Goal: Task Accomplishment & Management: Use online tool/utility

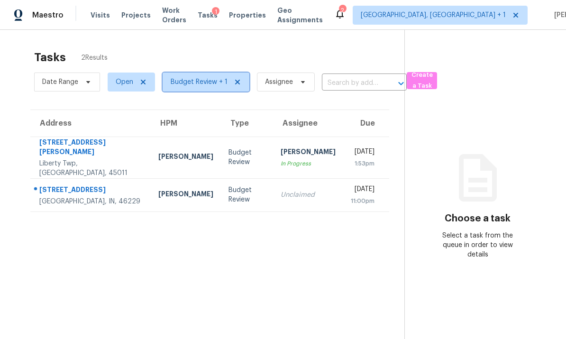
click at [195, 81] on span "Budget Review + 1" at bounding box center [199, 81] width 57 height 9
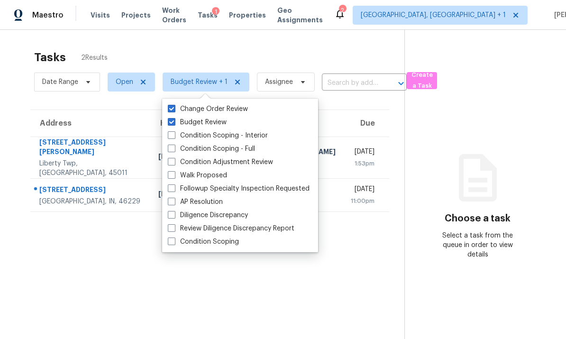
click at [171, 175] on span at bounding box center [172, 175] width 8 height 8
click at [171, 175] on input "Walk Proposed" at bounding box center [171, 174] width 6 height 6
checkbox input "true"
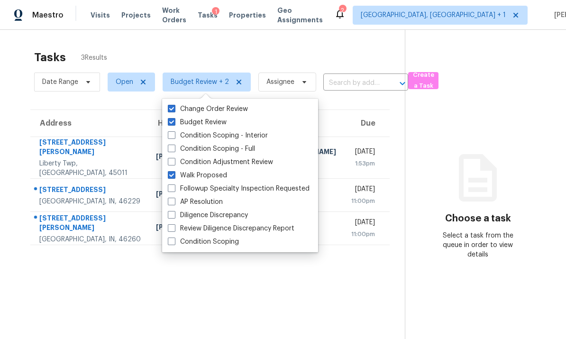
click at [4, 239] on div "Tasks 3 Results Date Range Open Budget Review + 2 Assignee ​ Create a Task Addr…" at bounding box center [283, 199] width 566 height 339
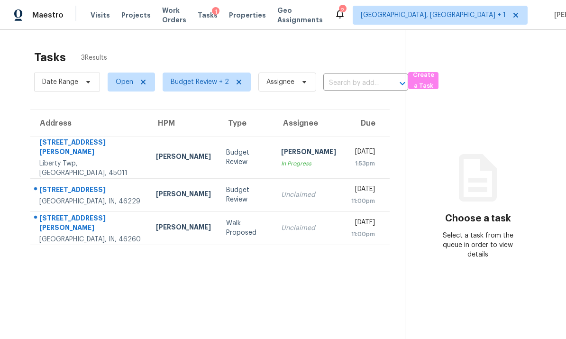
click at [124, 217] on div "8650 Jaffa Court West Dr Apt 14" at bounding box center [89, 223] width 101 height 21
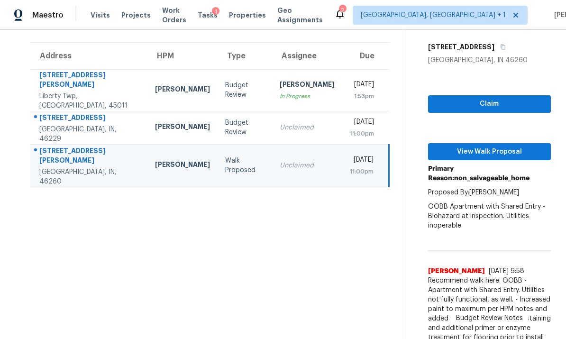
scroll to position [66, 0]
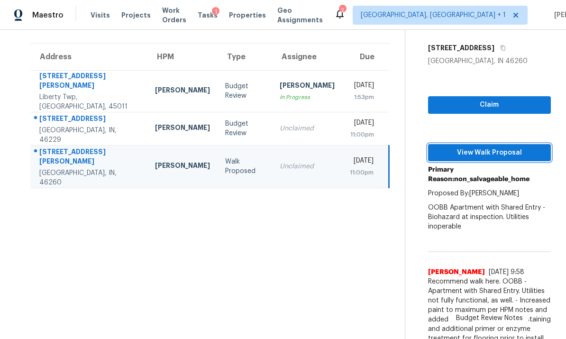
click at [489, 153] on span "View Walk Proposal" at bounding box center [489, 153] width 108 height 12
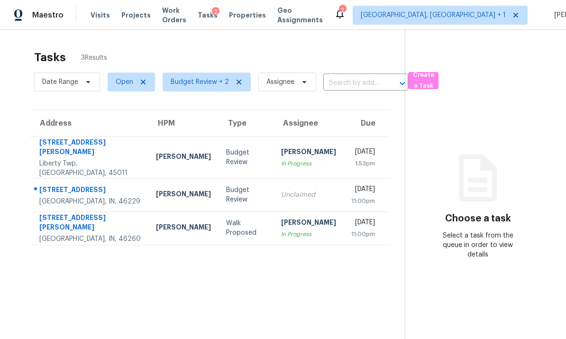
click at [117, 213] on div "8650 Jaffa Court West Dr Apt 14" at bounding box center [89, 223] width 101 height 21
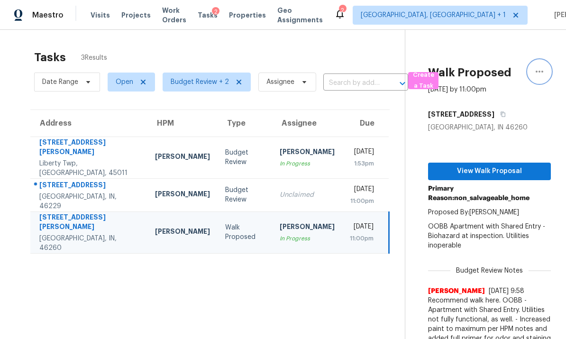
click at [543, 67] on icon "button" at bounding box center [538, 71] width 11 height 11
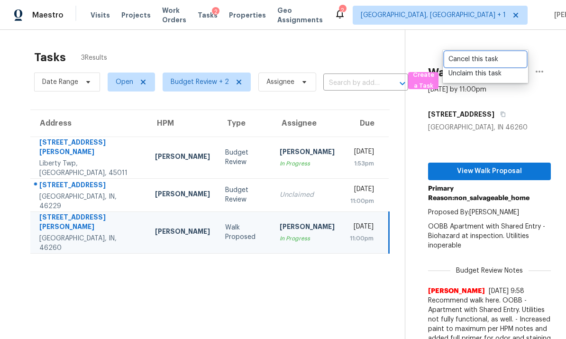
click at [487, 58] on div "Cancel this task" at bounding box center [485, 58] width 74 height 9
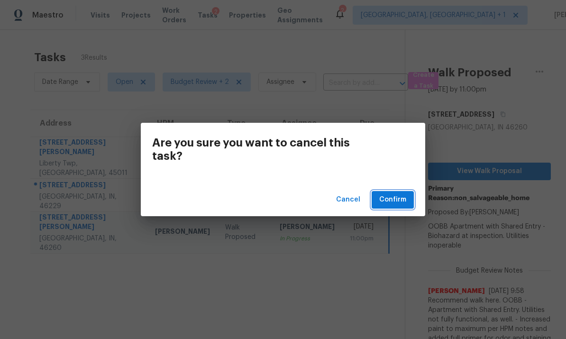
click at [393, 196] on span "Confirm" at bounding box center [392, 200] width 27 height 12
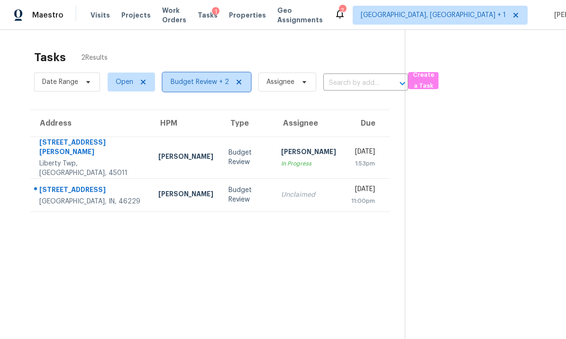
click at [194, 77] on span "Budget Review + 2" at bounding box center [200, 81] width 58 height 9
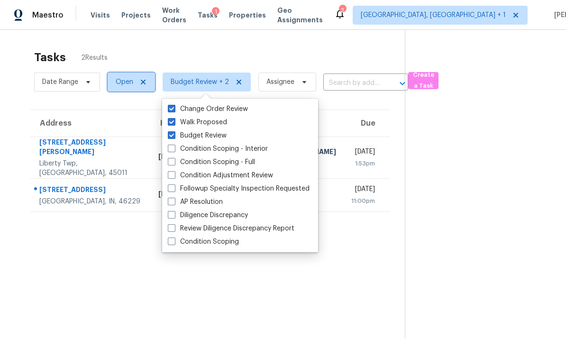
click at [130, 82] on span "Open" at bounding box center [125, 81] width 18 height 9
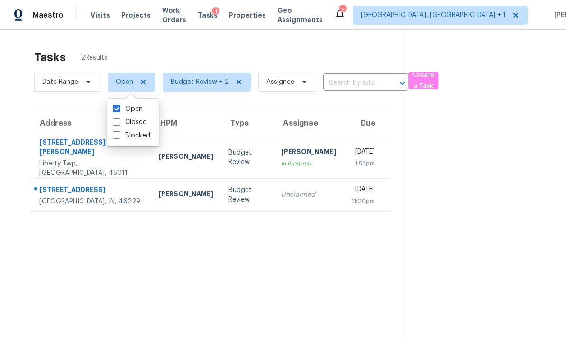
click at [129, 119] on label "Closed" at bounding box center [130, 121] width 34 height 9
click at [119, 119] on input "Closed" at bounding box center [116, 120] width 6 height 6
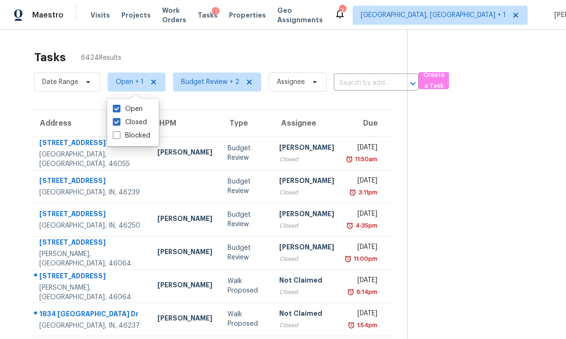
click at [114, 126] on label "Closed" at bounding box center [130, 121] width 34 height 9
click at [114, 124] on input "Closed" at bounding box center [116, 120] width 6 height 6
checkbox input "false"
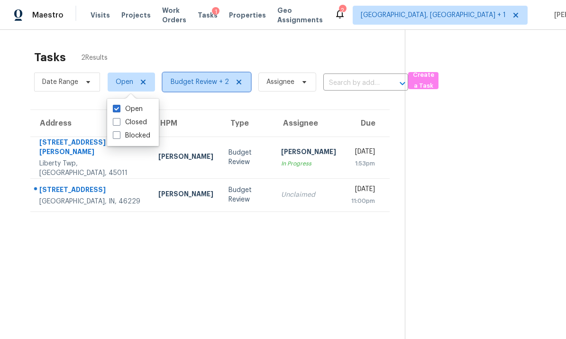
click at [184, 80] on span "Budget Review + 2" at bounding box center [200, 81] width 58 height 9
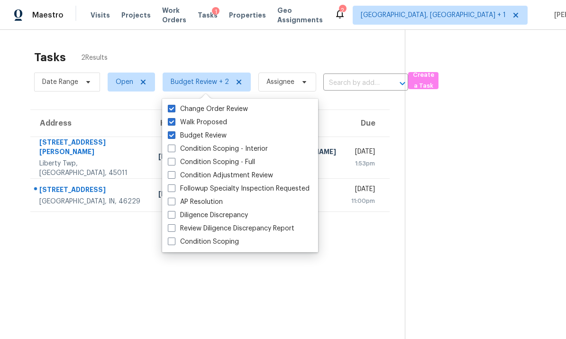
click at [170, 162] on span at bounding box center [172, 162] width 8 height 8
click at [170, 162] on input "Condition Scoping - Full" at bounding box center [171, 160] width 6 height 6
checkbox input "true"
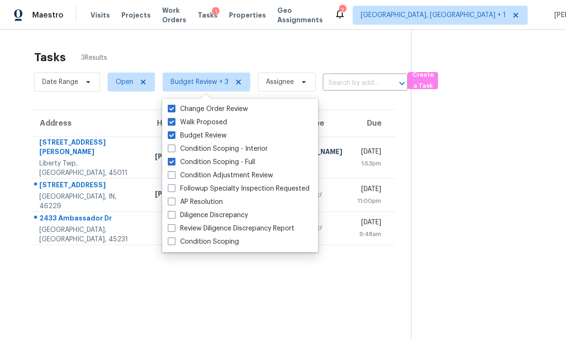
click at [328, 292] on section "Tasks 3 Results Date Range Open Budget Review + 3 Assignee ​ Create a Task Addr…" at bounding box center [213, 207] width 396 height 324
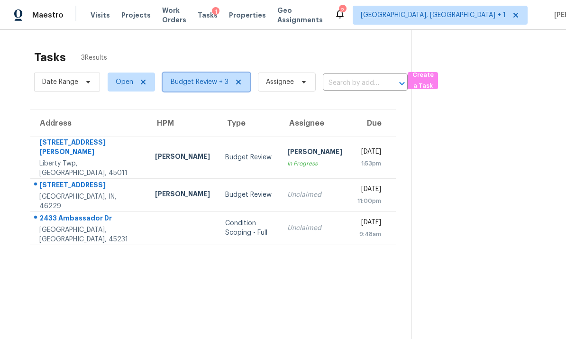
click at [178, 88] on span "Budget Review + 3" at bounding box center [206, 81] width 88 height 19
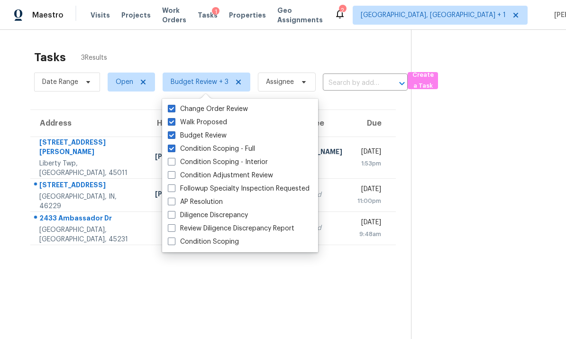
click at [170, 149] on span at bounding box center [172, 148] width 8 height 8
click at [170, 149] on input "Condition Scoping - Full" at bounding box center [171, 147] width 6 height 6
checkbox input "false"
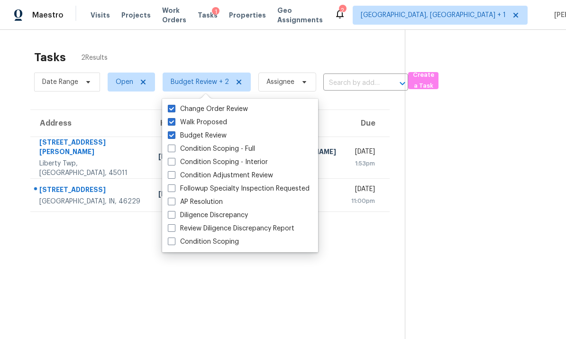
click at [8, 191] on div "Tasks 2 Results Date Range Open Budget Review + 2 Assignee ​ Create a Task Addr…" at bounding box center [283, 199] width 566 height 339
